Goal: Task Accomplishment & Management: Use online tool/utility

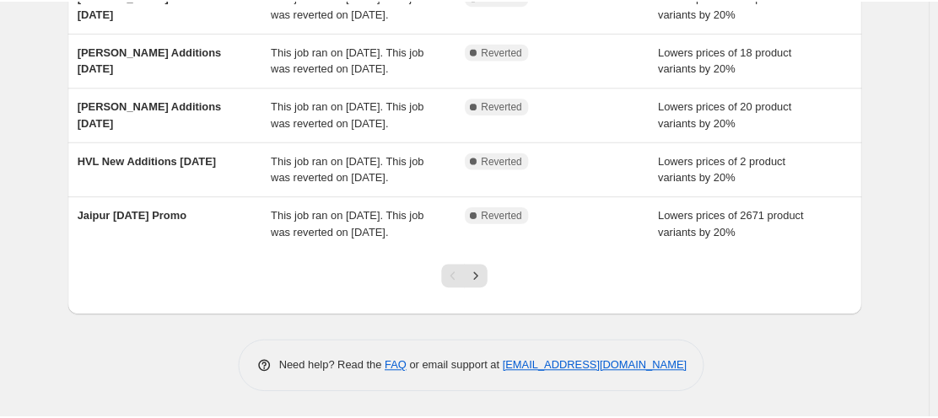
scroll to position [585, 0]
